Goal: Information Seeking & Learning: Learn about a topic

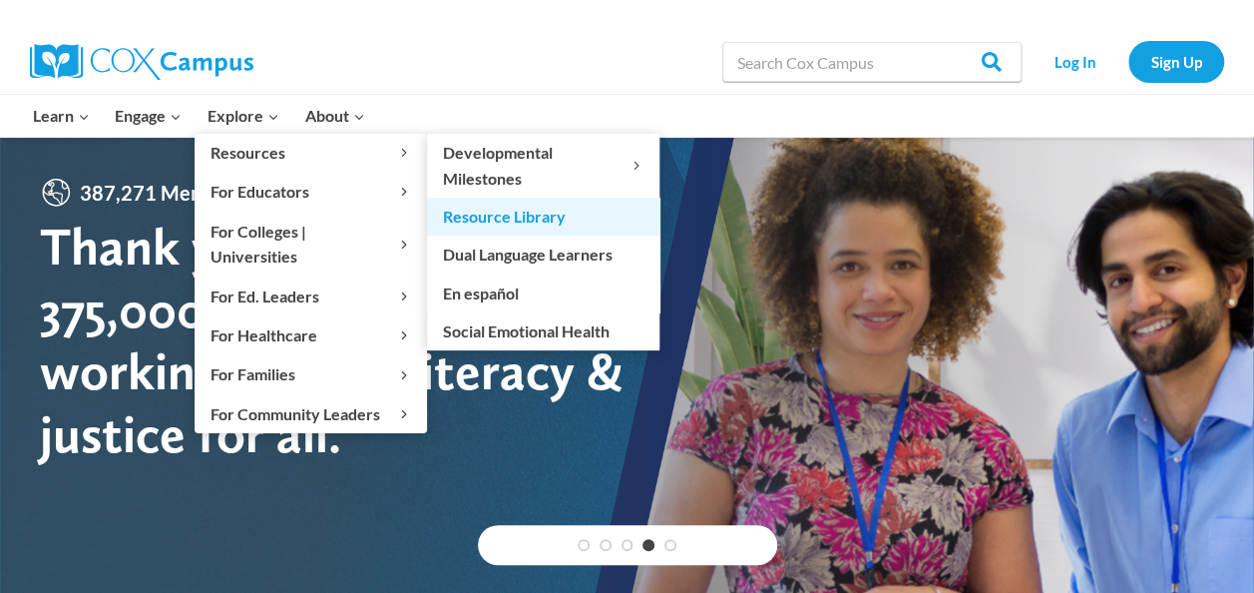
click at [510, 207] on link "Resource Library" at bounding box center [543, 217] width 232 height 38
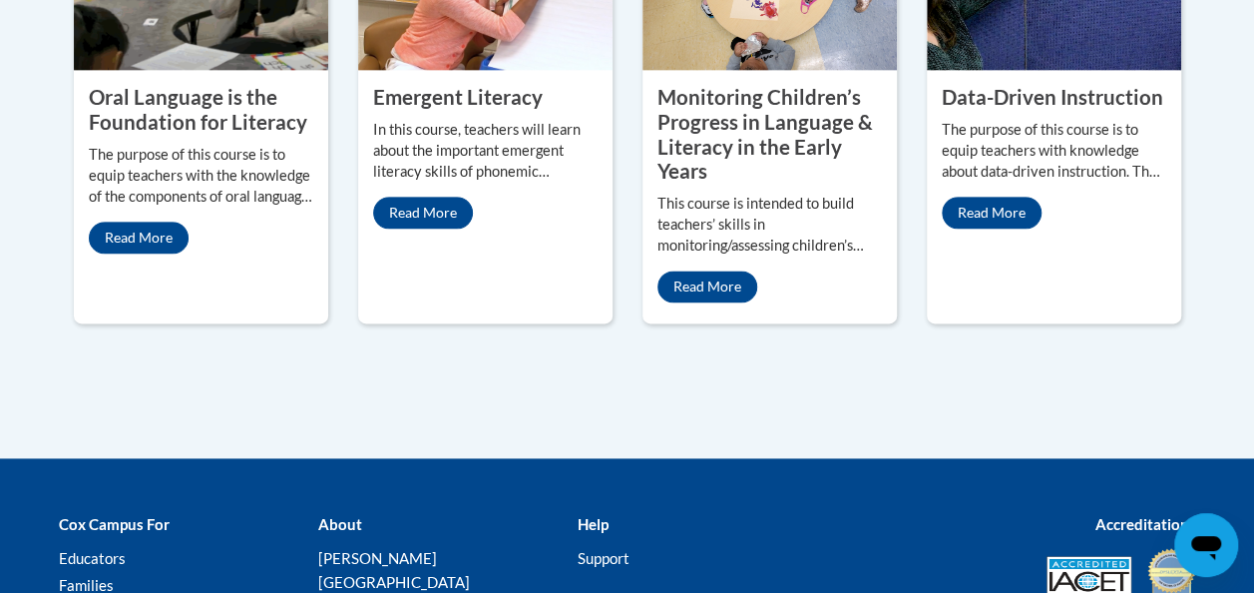
scroll to position [1381, 0]
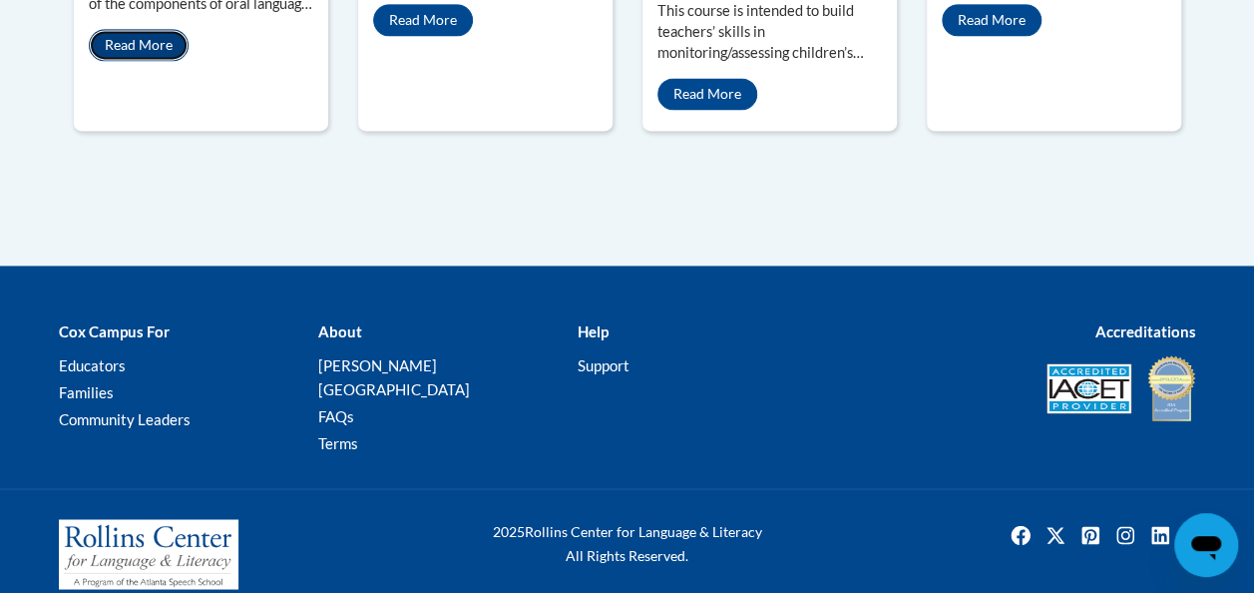
click at [160, 56] on link "Read More" at bounding box center [139, 45] width 100 height 32
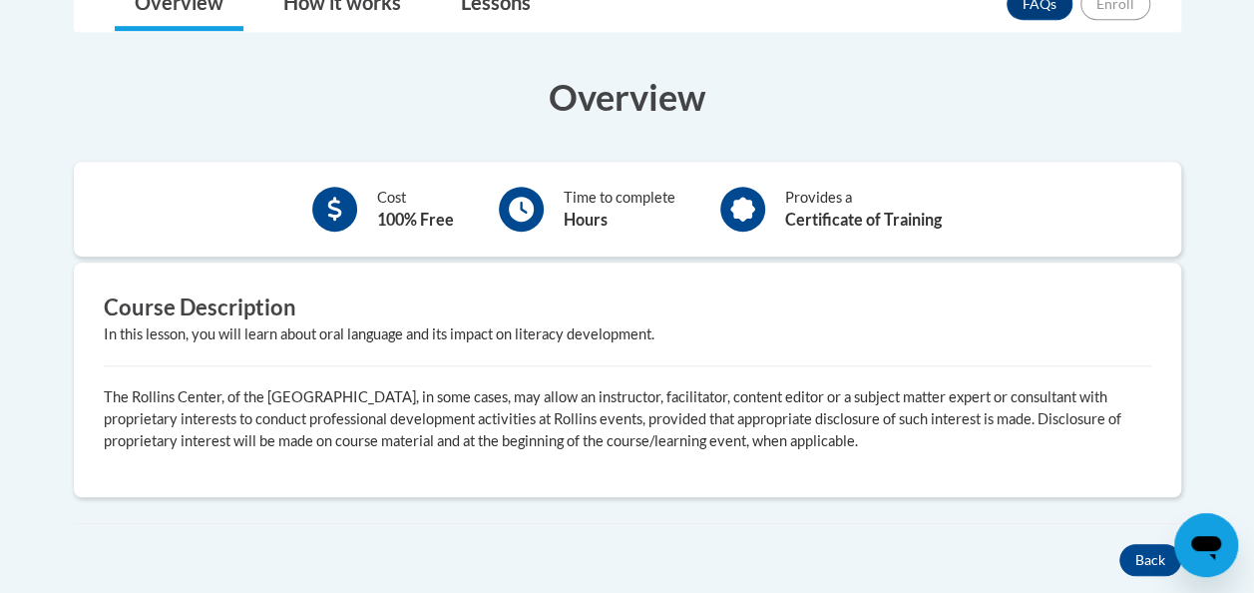
scroll to position [565, 0]
